Goal: Information Seeking & Learning: Learn about a topic

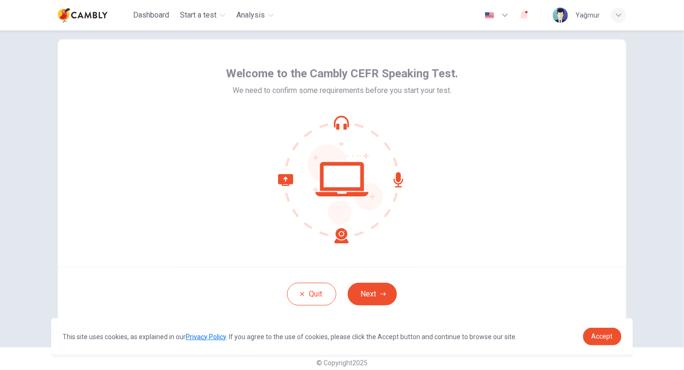
scroll to position [24, 0]
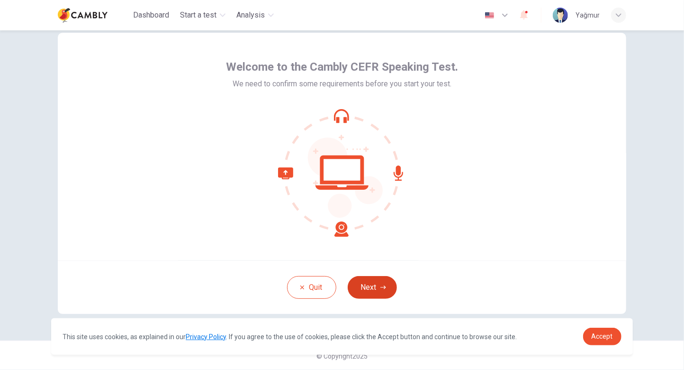
click at [367, 285] on button "Next" at bounding box center [372, 287] width 49 height 23
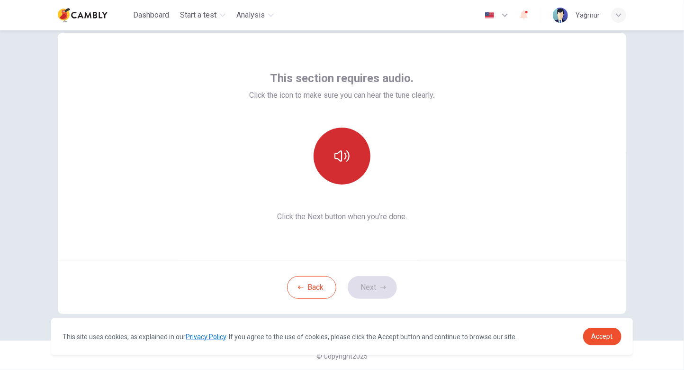
click at [335, 158] on icon "button" at bounding box center [342, 155] width 15 height 15
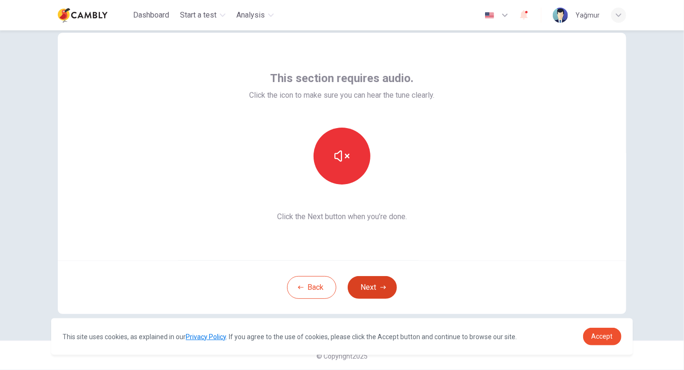
click at [383, 290] on button "Next" at bounding box center [372, 287] width 49 height 23
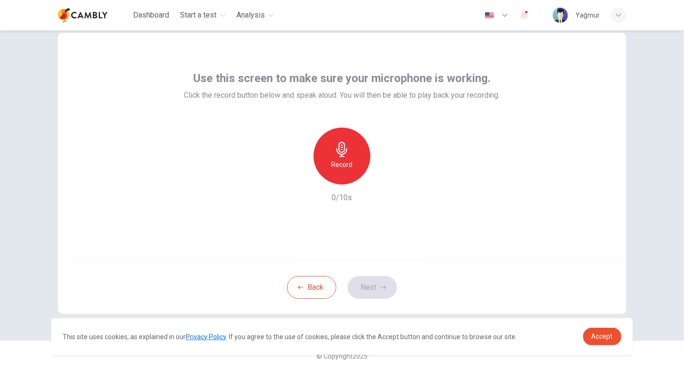
click at [343, 155] on icon "button" at bounding box center [342, 149] width 15 height 15
click at [339, 154] on icon "button" at bounding box center [341, 149] width 11 height 15
click at [365, 276] on button "Next" at bounding box center [372, 287] width 49 height 23
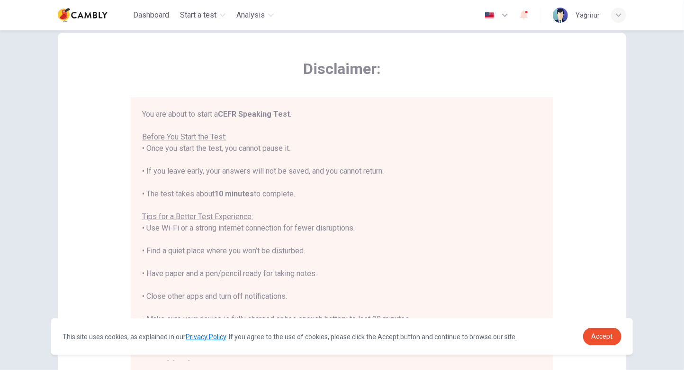
click at [507, 15] on icon "button" at bounding box center [505, 15] width 6 height 3
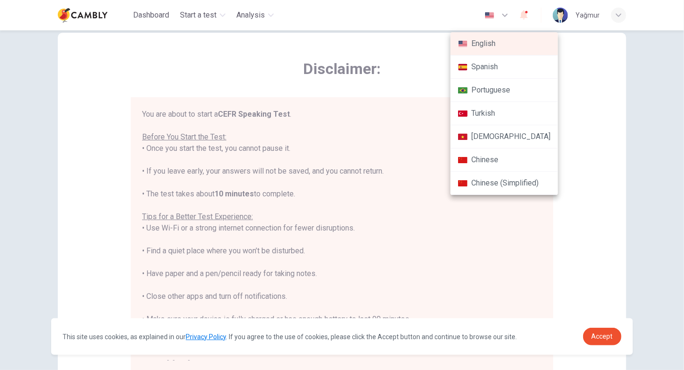
click at [496, 116] on li "Turkish" at bounding box center [505, 113] width 108 height 23
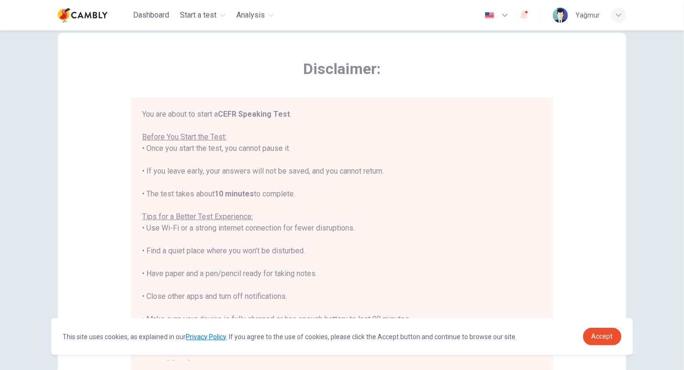
type input "**"
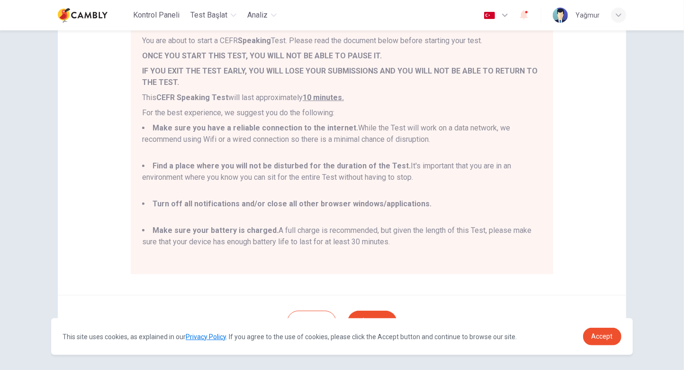
scroll to position [132, 0]
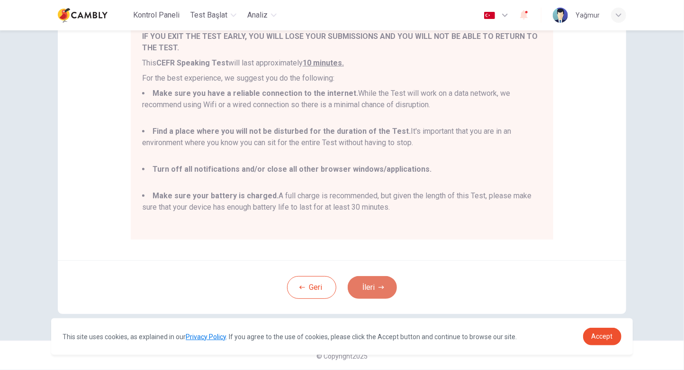
click at [362, 279] on button "İleri" at bounding box center [372, 287] width 49 height 23
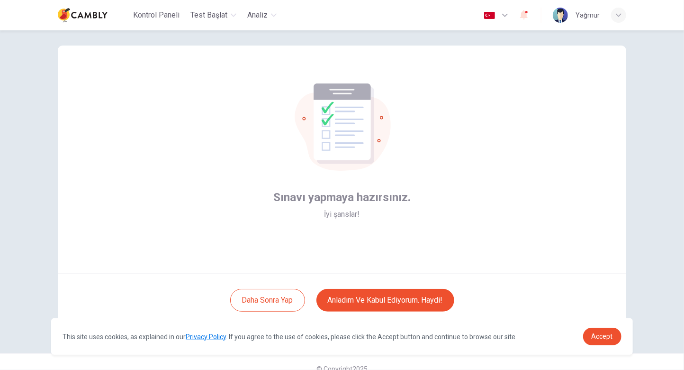
scroll to position [0, 0]
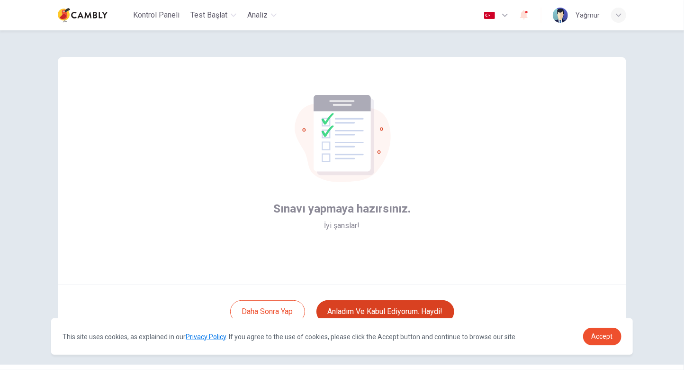
click at [392, 309] on button "Anladım ve kabul ediyorum. Haydi!" at bounding box center [386, 311] width 138 height 23
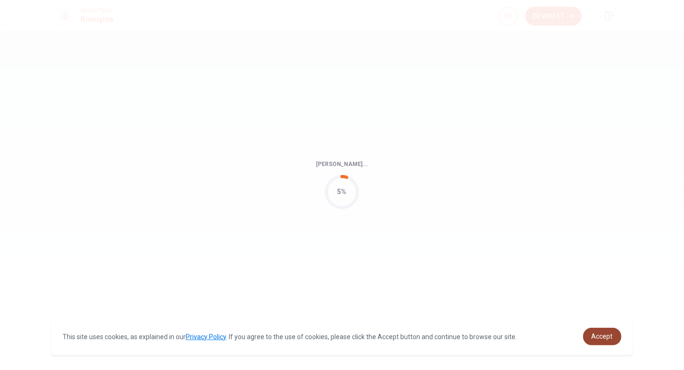
click at [594, 335] on span "Accept" at bounding box center [602, 336] width 21 height 8
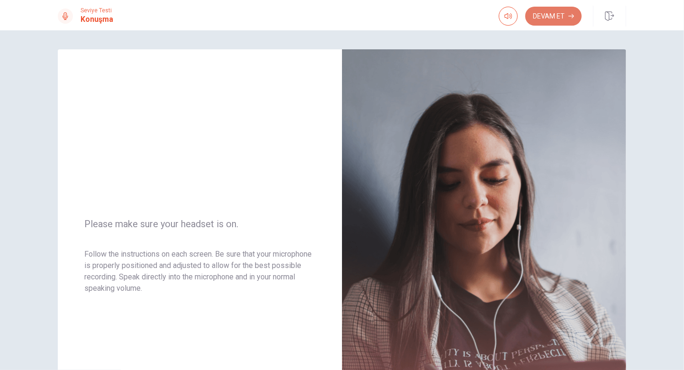
click at [540, 16] on button "Devam Et" at bounding box center [554, 16] width 56 height 19
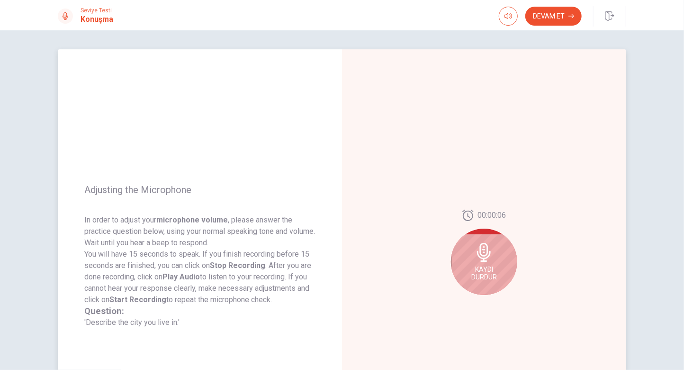
click at [468, 263] on div "Kaydı Durdur" at bounding box center [484, 261] width 66 height 66
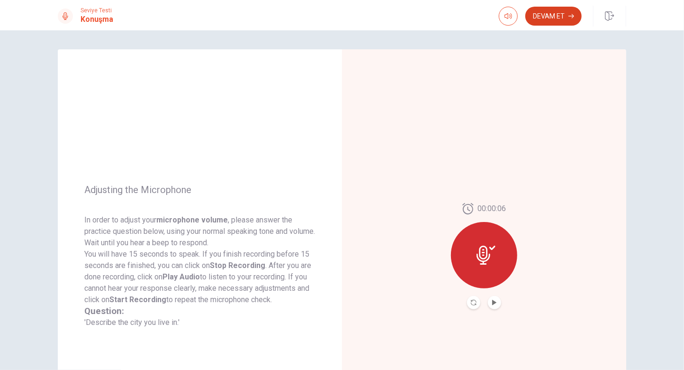
click at [555, 22] on button "Devam Et" at bounding box center [554, 16] width 56 height 19
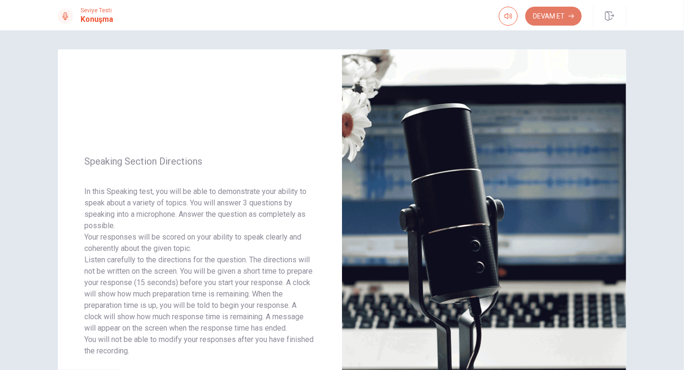
click at [552, 24] on button "Devam Et" at bounding box center [554, 16] width 56 height 19
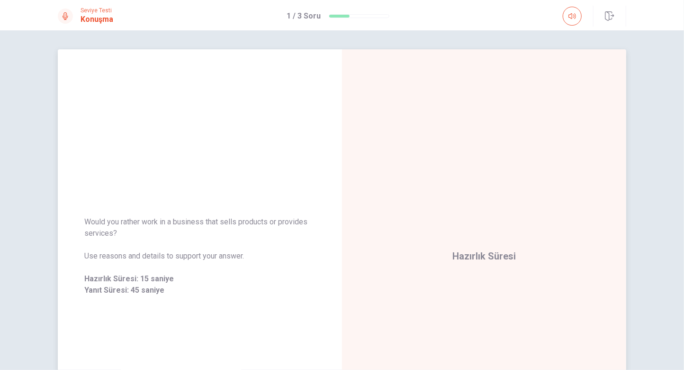
drag, startPoint x: 117, startPoint y: 236, endPoint x: 80, endPoint y: 220, distance: 39.9
click at [80, 220] on div "Would you rather work in a business that sells products or provides services? U…" at bounding box center [200, 256] width 284 height 102
drag, startPoint x: 112, startPoint y: 236, endPoint x: 81, endPoint y: 220, distance: 35.2
click at [81, 220] on div "Would you rather work in a business that sells products or provides services? U…" at bounding box center [200, 256] width 284 height 102
drag, startPoint x: 82, startPoint y: 220, endPoint x: 109, endPoint y: 230, distance: 28.5
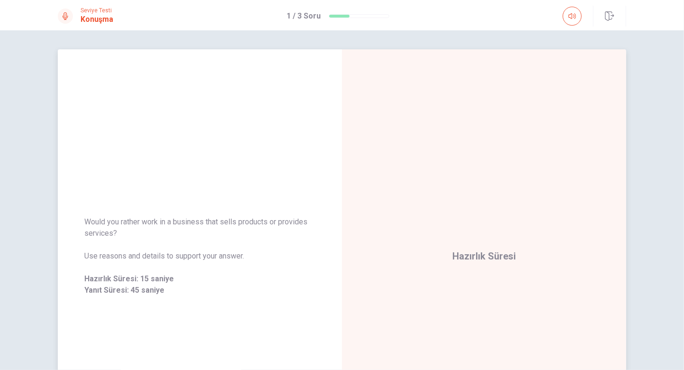
click at [109, 230] on span "Would you rather work in a business that sells products or provides services?" at bounding box center [199, 227] width 231 height 23
click at [120, 221] on span "Would you rather work in a business that sells products or provides services?" at bounding box center [199, 227] width 231 height 23
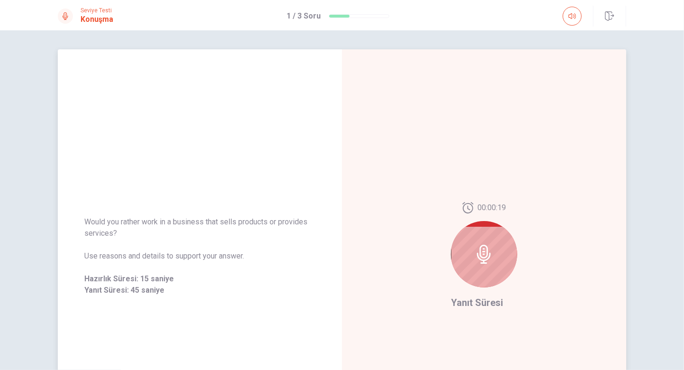
click at [507, 254] on div at bounding box center [484, 254] width 66 height 66
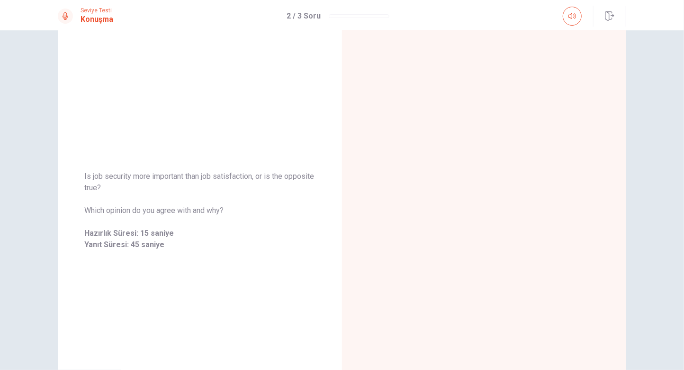
scroll to position [47, 0]
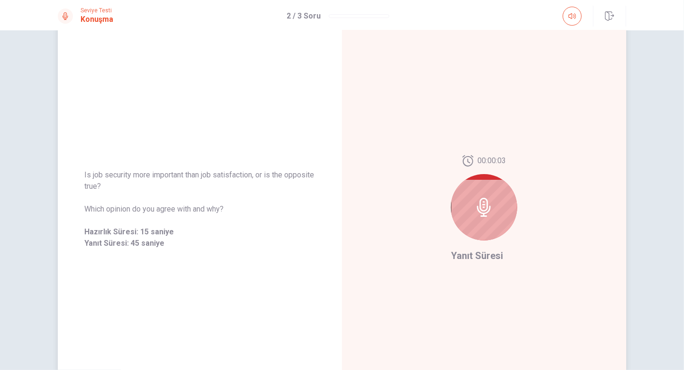
click at [475, 209] on icon at bounding box center [484, 207] width 19 height 19
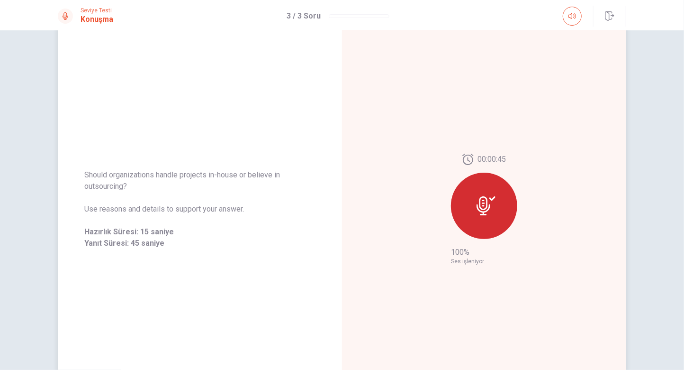
scroll to position [0, 0]
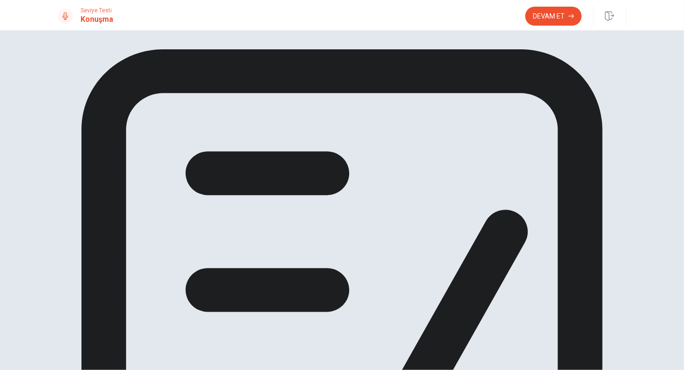
click at [562, 13] on button "Devam Et" at bounding box center [554, 16] width 56 height 19
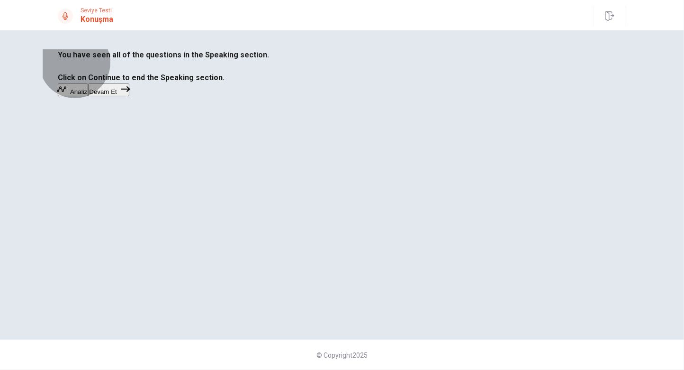
click at [129, 96] on button "Devam Et" at bounding box center [108, 89] width 41 height 13
